Goal: Task Accomplishment & Management: Use online tool/utility

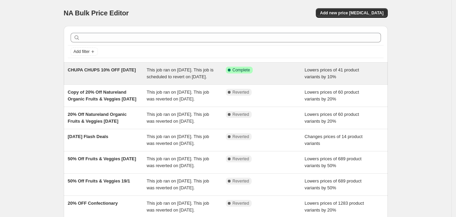
click at [187, 70] on span "This job ran on [DATE]. This job is scheduled to revert on [DATE]." at bounding box center [180, 73] width 67 height 12
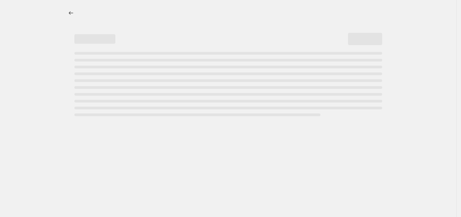
select select "percentage"
select select "collection"
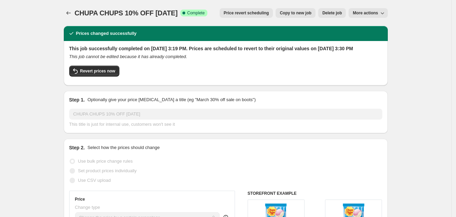
click at [386, 12] on icon "button" at bounding box center [382, 13] width 7 height 7
